Goal: Transaction & Acquisition: Purchase product/service

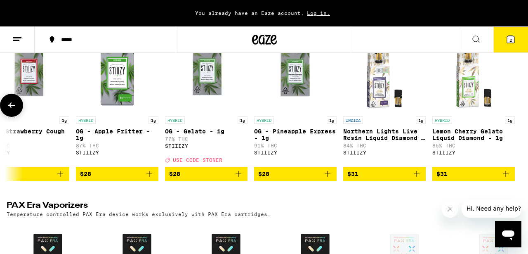
scroll to position [1345, 0]
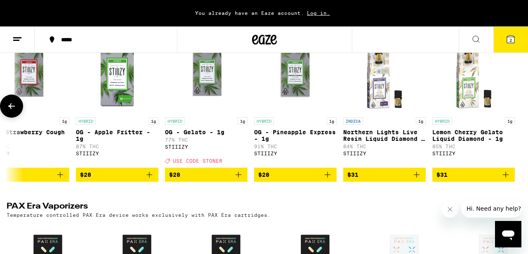
click at [228, 179] on span "$28" at bounding box center [206, 175] width 74 height 10
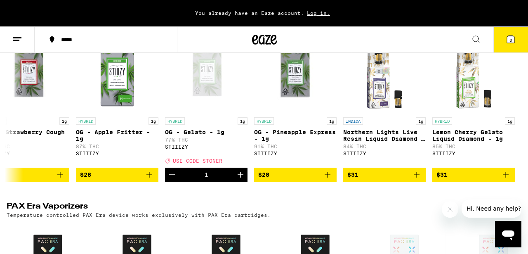
click at [509, 43] on icon at bounding box center [511, 39] width 10 height 10
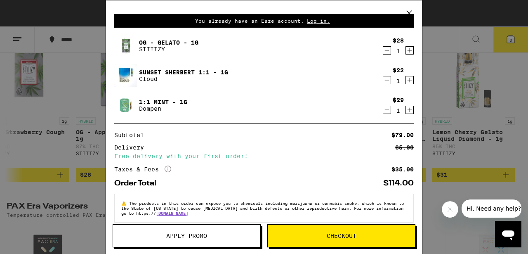
scroll to position [31, 0]
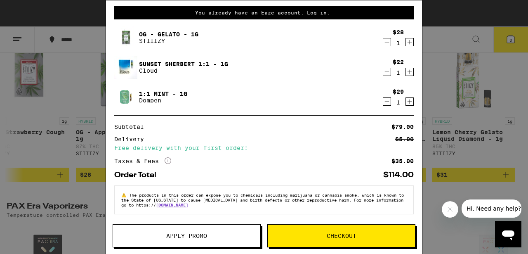
click at [208, 234] on span "Apply Promo" at bounding box center [186, 236] width 147 height 6
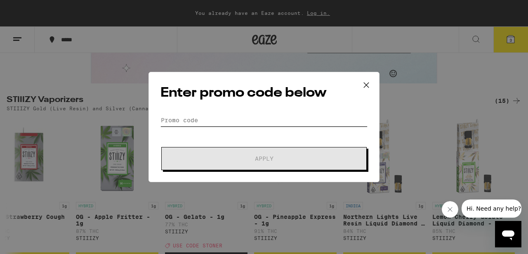
click at [205, 118] on input "Promo Code" at bounding box center [264, 120] width 207 height 12
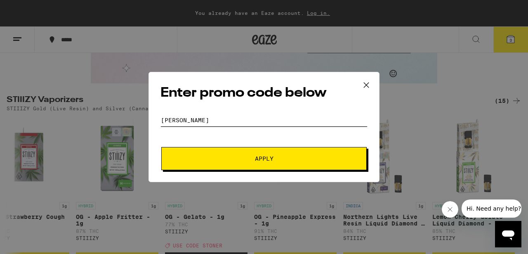
type input "[PERSON_NAME]"
click at [253, 162] on button "Apply" at bounding box center [263, 158] width 205 height 23
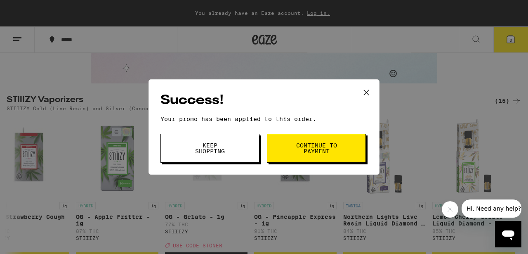
click at [290, 153] on button "Continue to payment" at bounding box center [316, 148] width 99 height 29
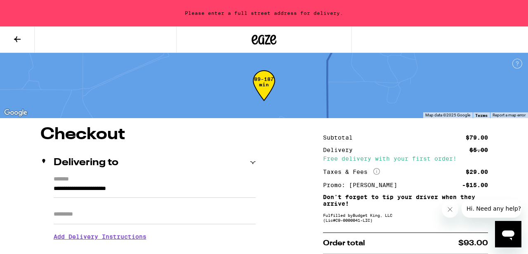
click at [156, 190] on input "**********" at bounding box center [155, 191] width 202 height 14
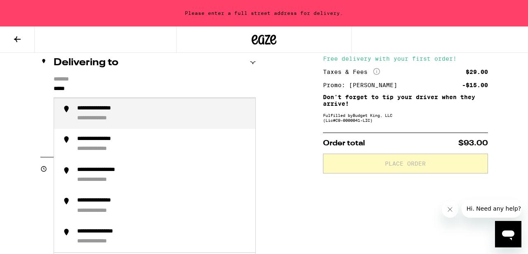
scroll to position [102, 0]
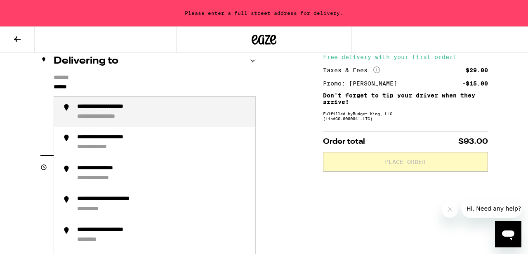
click at [127, 116] on div "**********" at bounding box center [110, 117] width 67 height 8
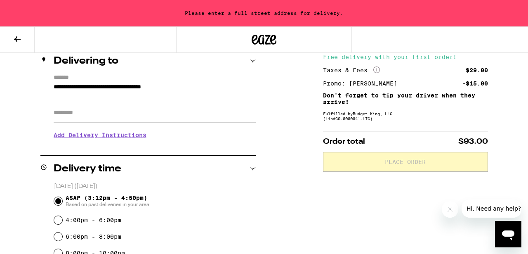
type input "**********"
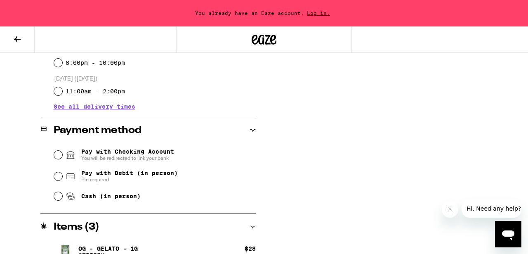
scroll to position [293, 0]
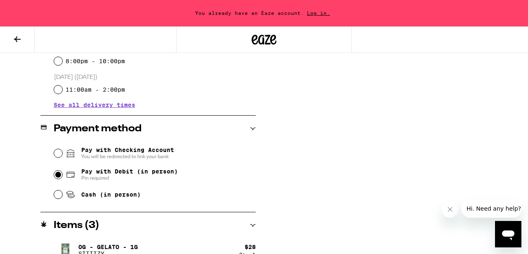
click at [58, 177] on input "Pay with Debit (in person) Pin required" at bounding box center [58, 174] width 8 height 8
radio input "true"
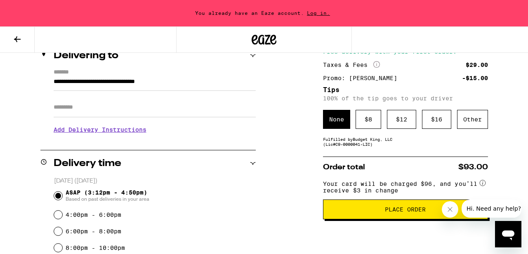
scroll to position [122, 0]
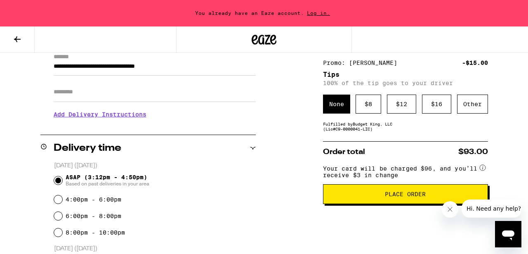
click at [482, 170] on circle at bounding box center [483, 168] width 6 height 6
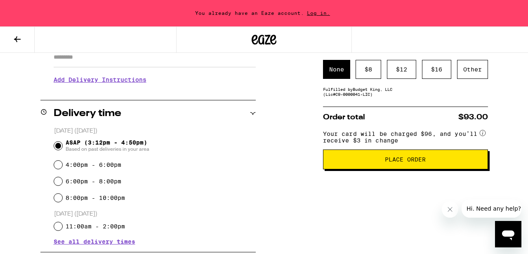
scroll to position [160, 0]
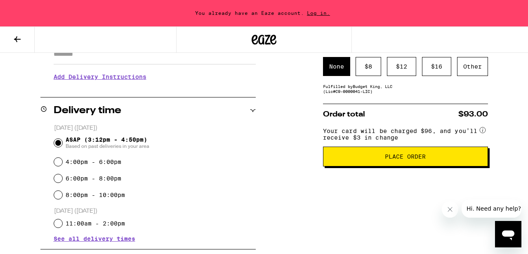
click at [483, 132] on circle at bounding box center [483, 130] width 6 height 6
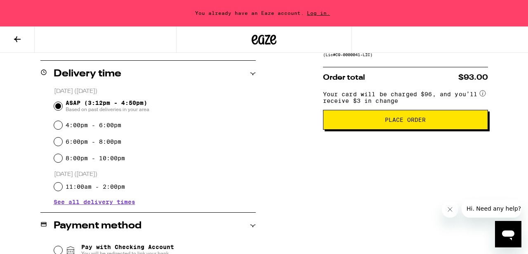
scroll to position [197, 0]
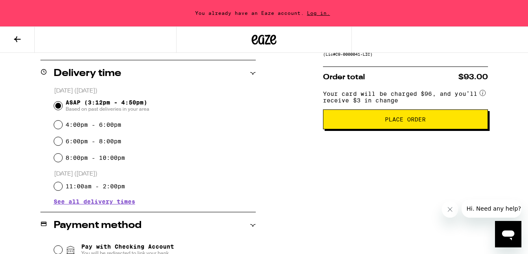
click at [483, 94] on icon at bounding box center [482, 92] width 1 height 3
drag, startPoint x: 400, startPoint y: 98, endPoint x: 420, endPoint y: 98, distance: 20.2
click at [420, 98] on span "Your card will be charged $96, and you’ll receive $3 in change" at bounding box center [400, 95] width 155 height 16
drag, startPoint x: 431, startPoint y: 101, endPoint x: 387, endPoint y: 101, distance: 43.3
click at [388, 101] on span "Your card will be charged $96, and you’ll receive $3 in change" at bounding box center [400, 95] width 155 height 16
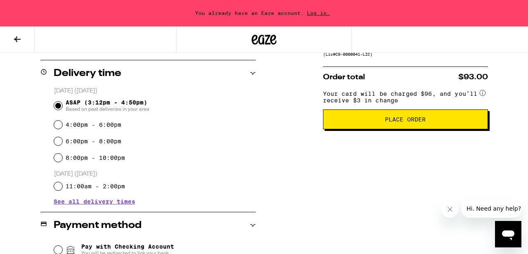
click at [483, 94] on icon at bounding box center [482, 92] width 1 height 3
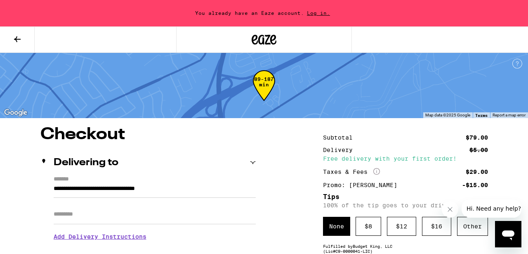
scroll to position [19, 0]
